Goal: Transaction & Acquisition: Register for event/course

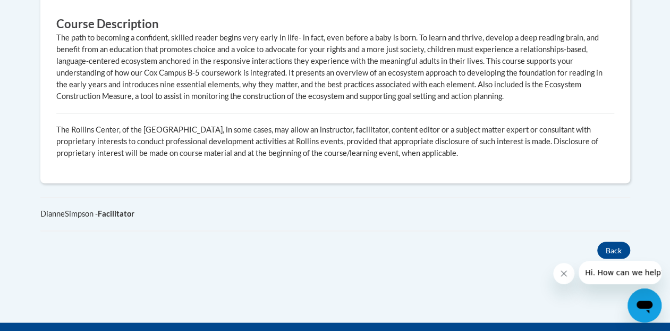
scroll to position [797, 0]
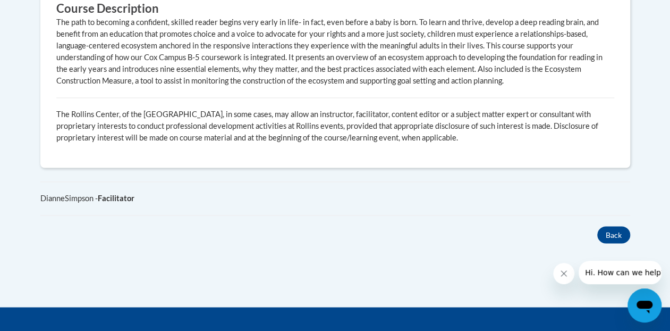
click at [564, 276] on icon "Close message from company" at bounding box center [564, 273] width 9 height 9
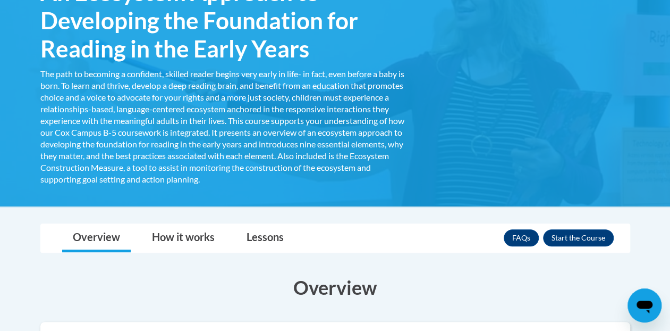
scroll to position [226, 0]
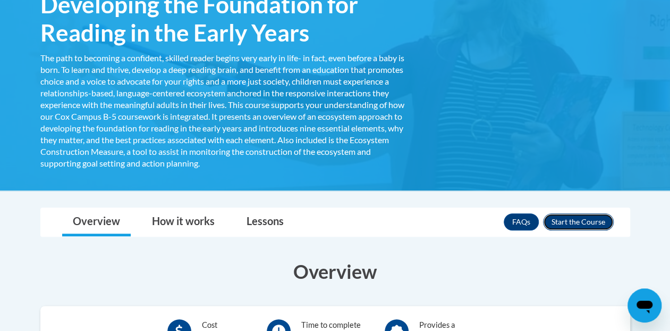
click at [580, 226] on button "Enroll" at bounding box center [578, 221] width 71 height 17
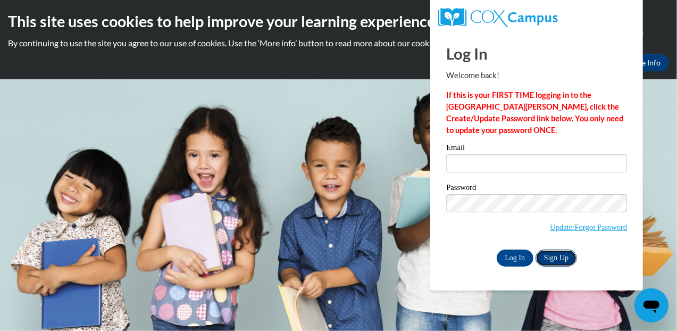
click at [561, 253] on link "Sign Up" at bounding box center [555, 257] width 41 height 17
click at [543, 256] on link "Sign Up" at bounding box center [555, 257] width 41 height 17
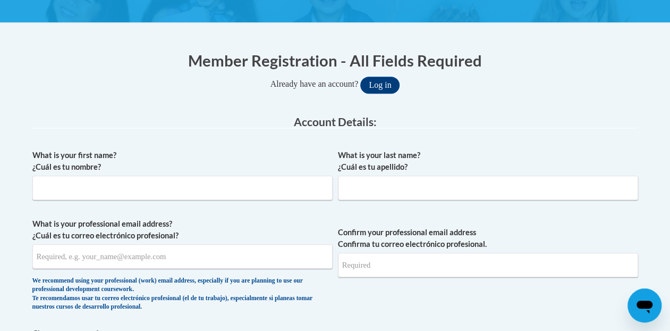
scroll to position [195, 0]
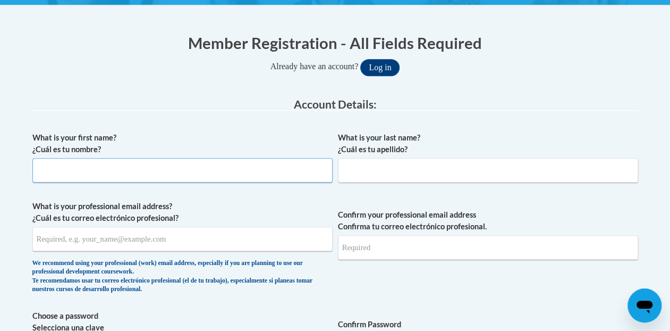
click at [226, 175] on input "What is your first name? ¿Cuál es tu nombre?" at bounding box center [182, 170] width 300 height 24
type input "[PERSON_NAME]"
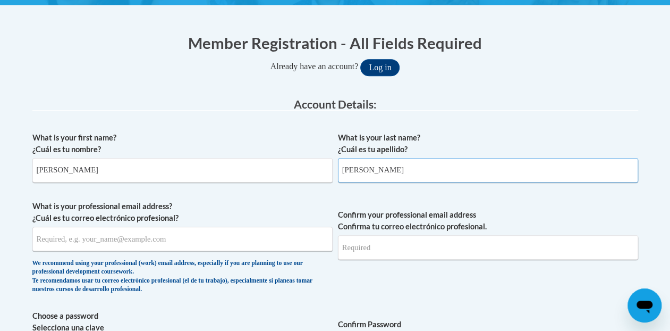
type input "[PERSON_NAME]"
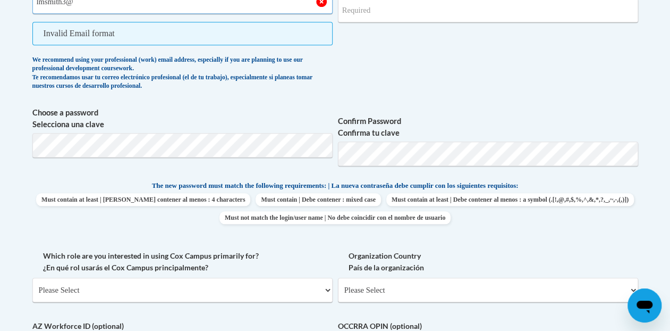
scroll to position [475, 0]
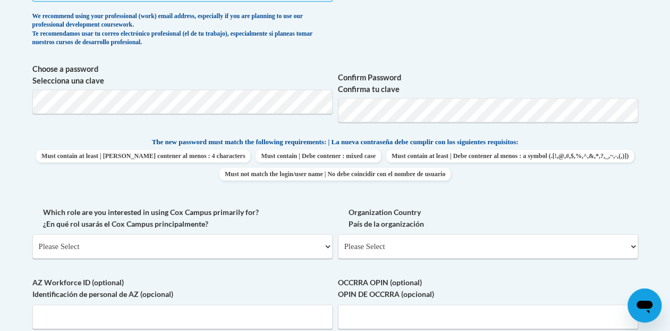
type input "lmsmith3@"
click at [311, 239] on select "Please Select College/University | Colegio/Universidad Community/Nonprofit Part…" at bounding box center [182, 246] width 300 height 24
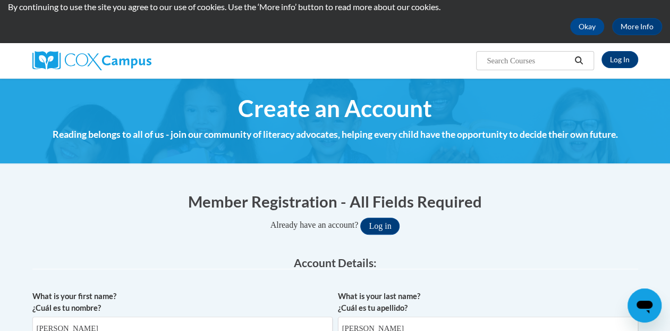
scroll to position [0, 0]
